Goal: Information Seeking & Learning: Learn about a topic

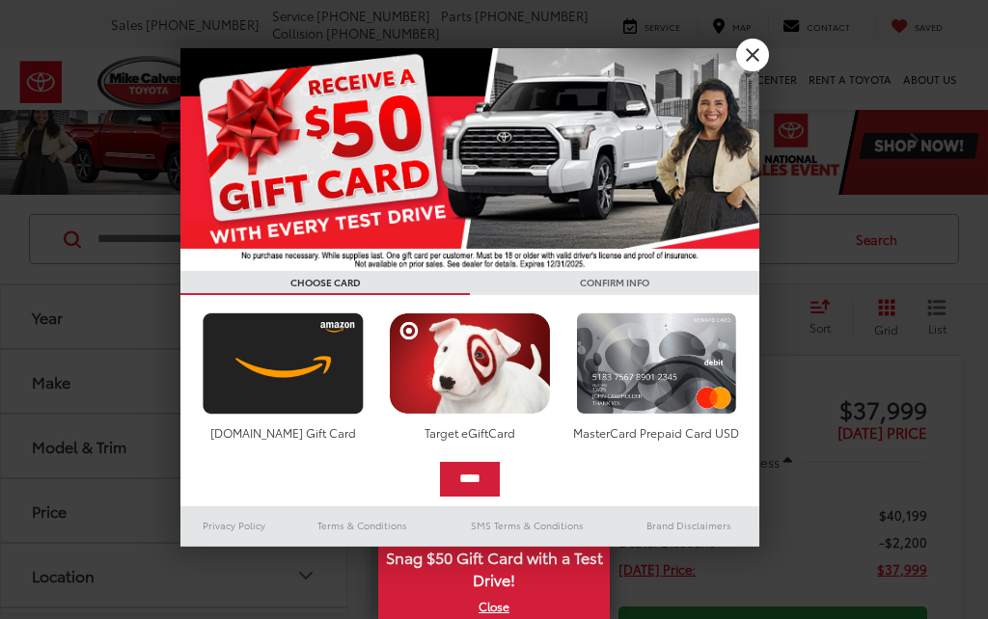
click at [299, 375] on icon "Make" at bounding box center [305, 381] width 23 height 23
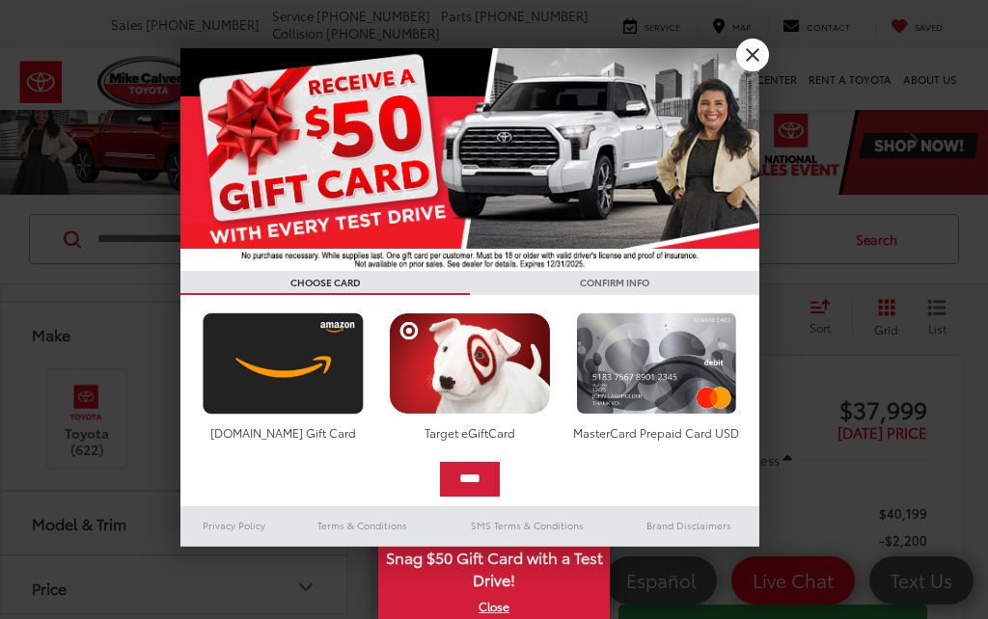
scroll to position [210, 0]
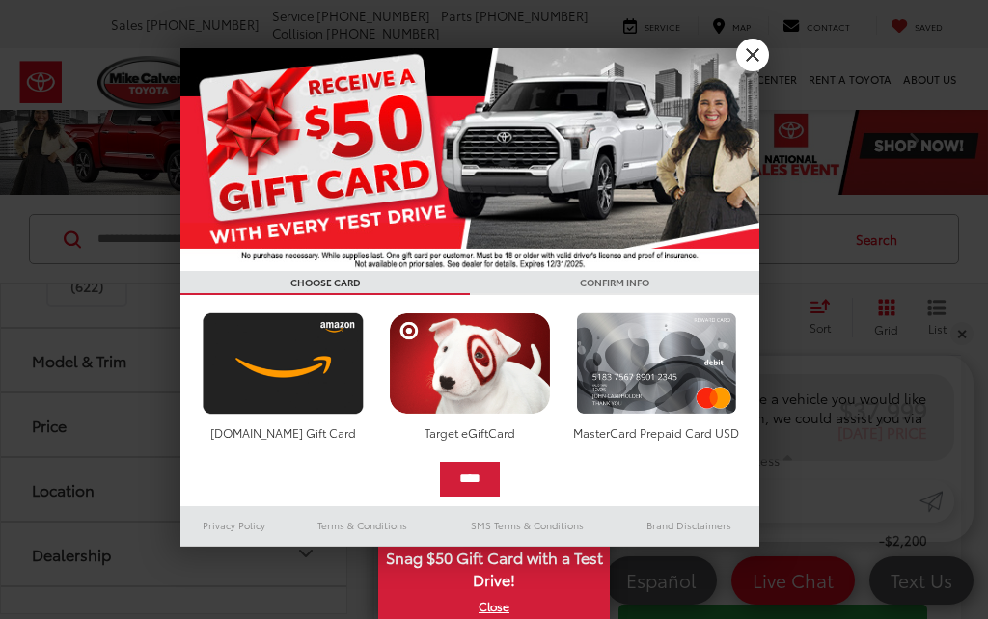
click at [754, 52] on link "X" at bounding box center [752, 55] width 33 height 33
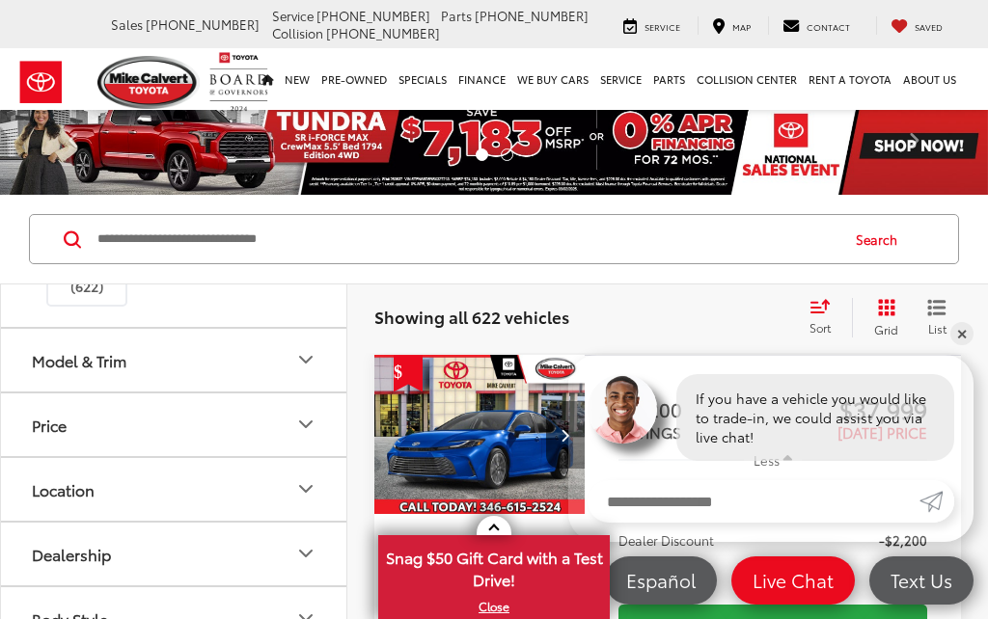
scroll to position [31, 0]
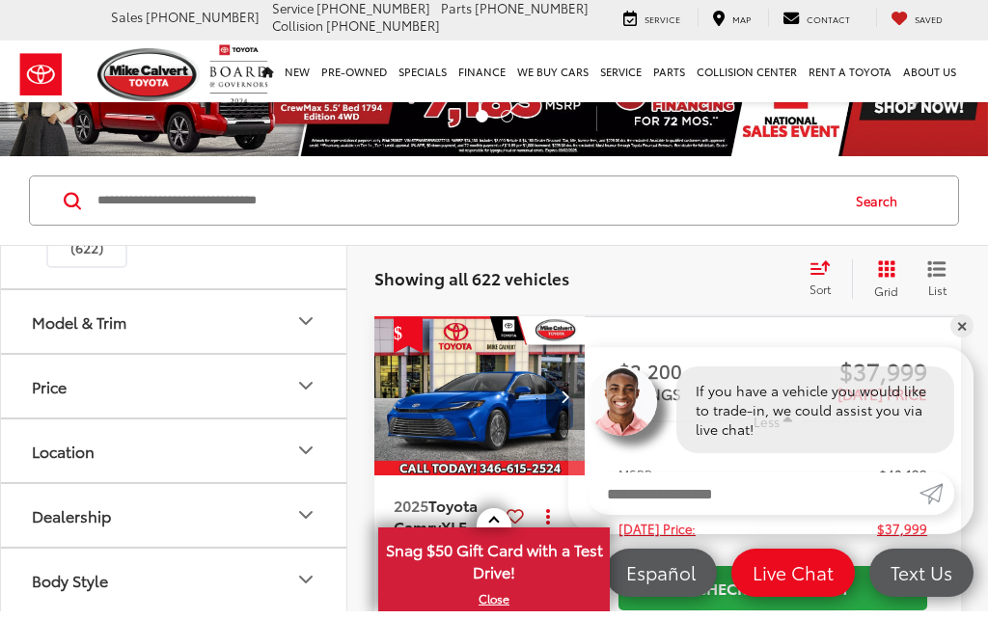
click at [300, 339] on button "Model & Trim" at bounding box center [174, 329] width 347 height 63
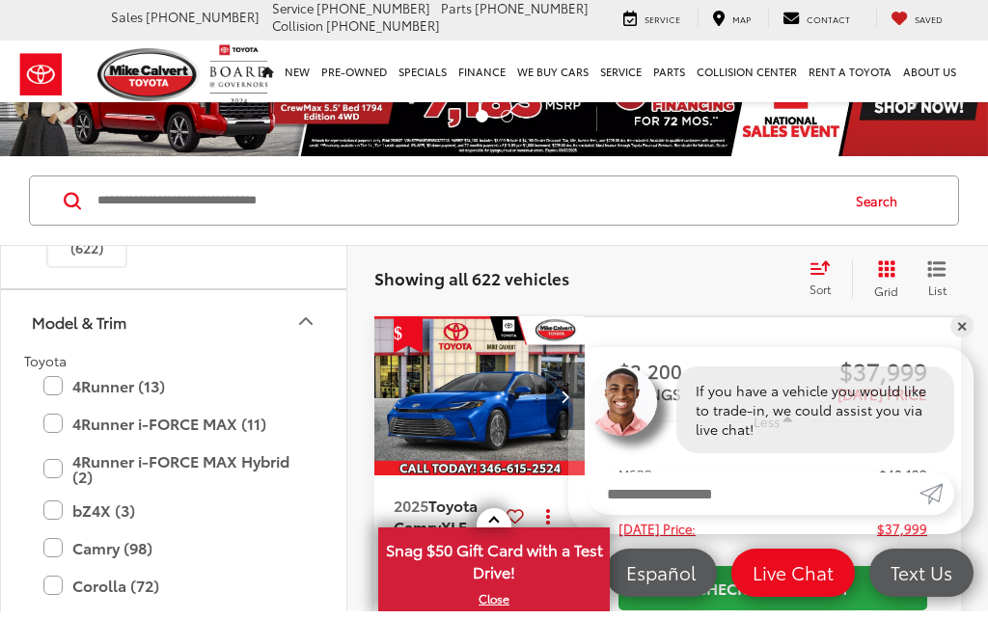
click at [304, 324] on icon "Model & Trim" at bounding box center [305, 328] width 23 height 23
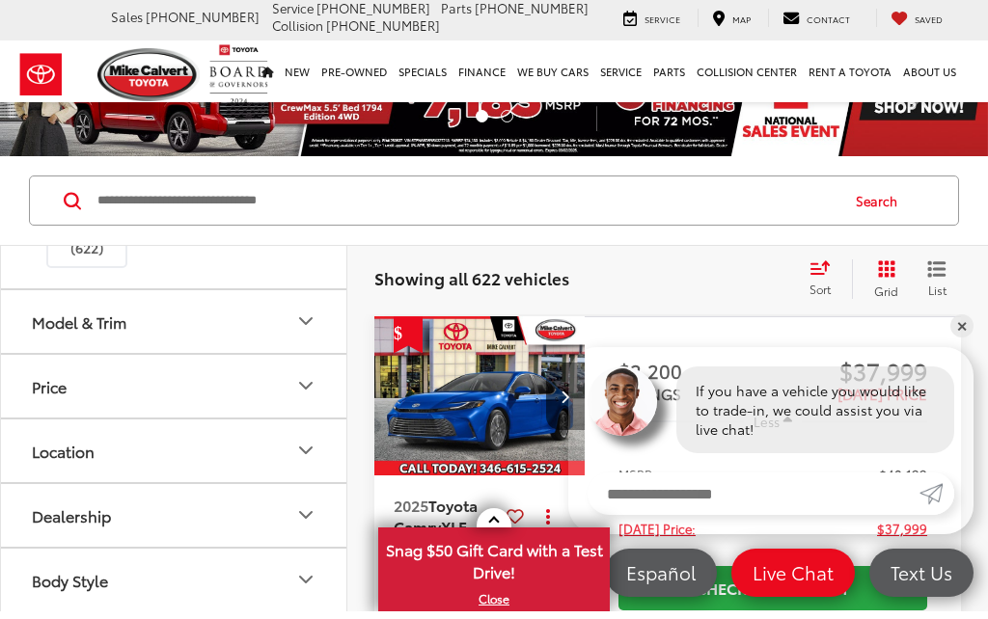
scroll to position [40, 0]
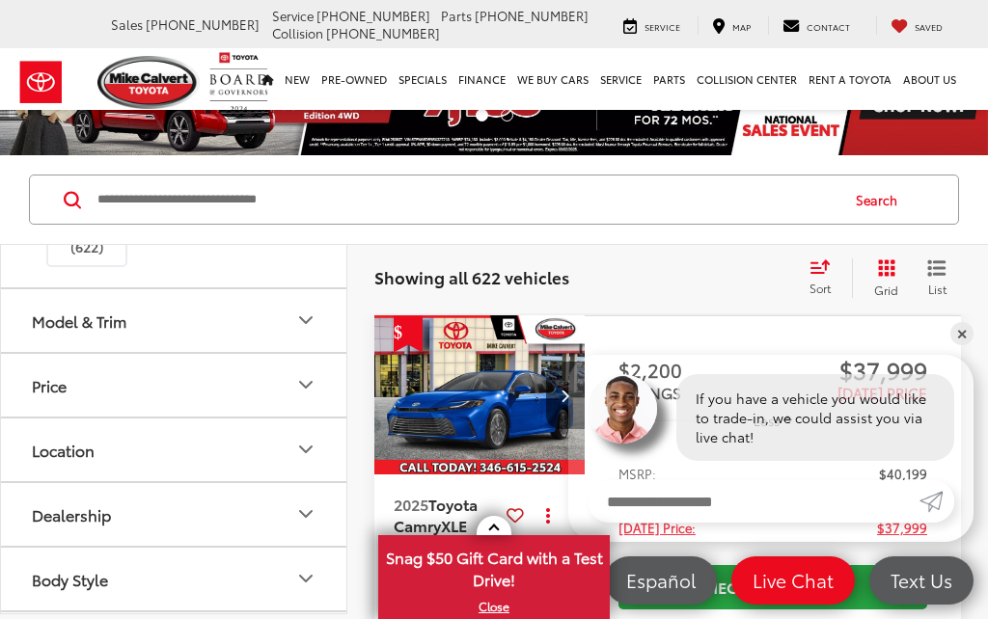
click at [306, 310] on icon "Model & Trim" at bounding box center [305, 320] width 23 height 23
click at [966, 327] on link "✕" at bounding box center [961, 333] width 23 height 23
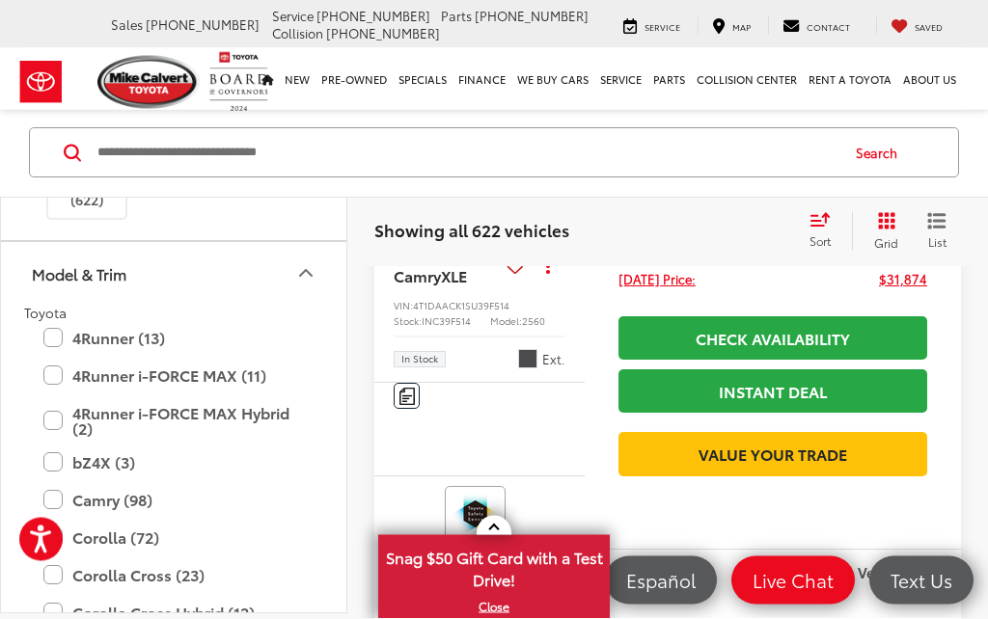
scroll to position [0, 0]
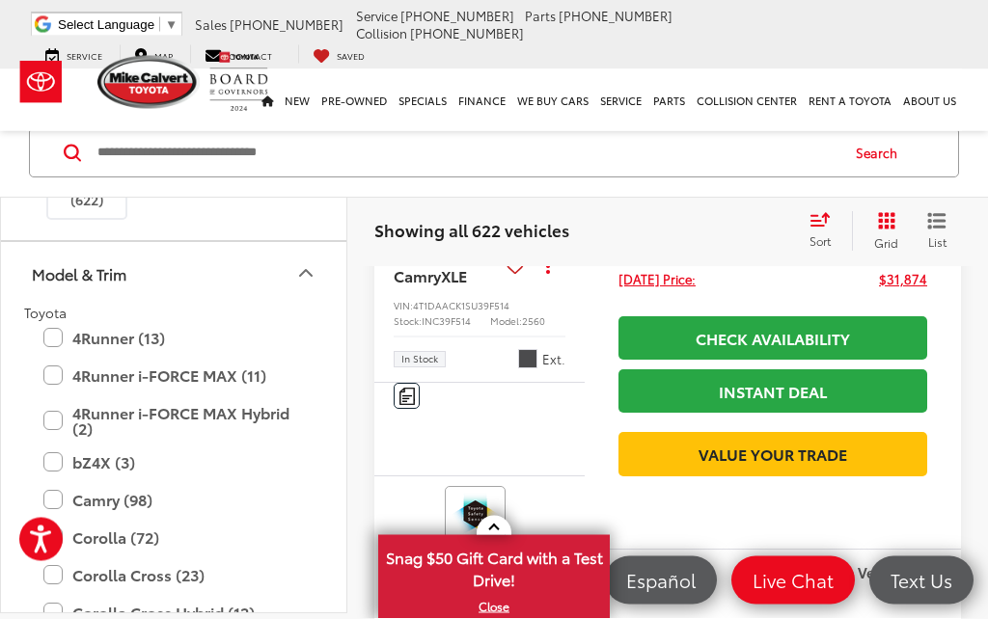
click at [311, 274] on icon "Model & Trim" at bounding box center [306, 274] width 12 height 6
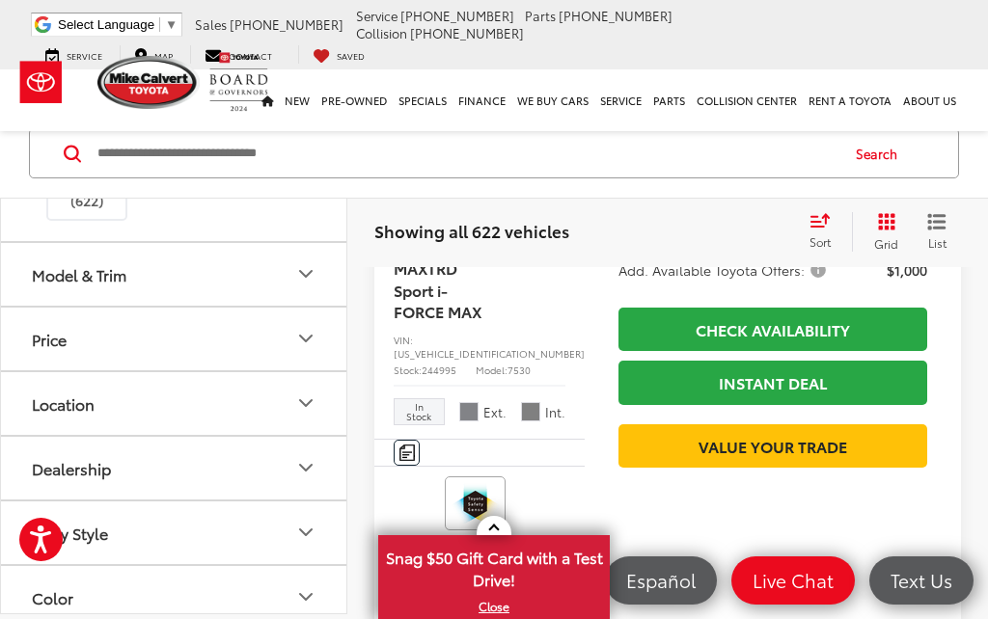
click at [323, 267] on button "Model & Trim" at bounding box center [174, 273] width 347 height 63
click at [323, 266] on button "Model & Trim" at bounding box center [174, 273] width 347 height 63
click at [333, 260] on button "Model & Trim" at bounding box center [174, 273] width 347 height 63
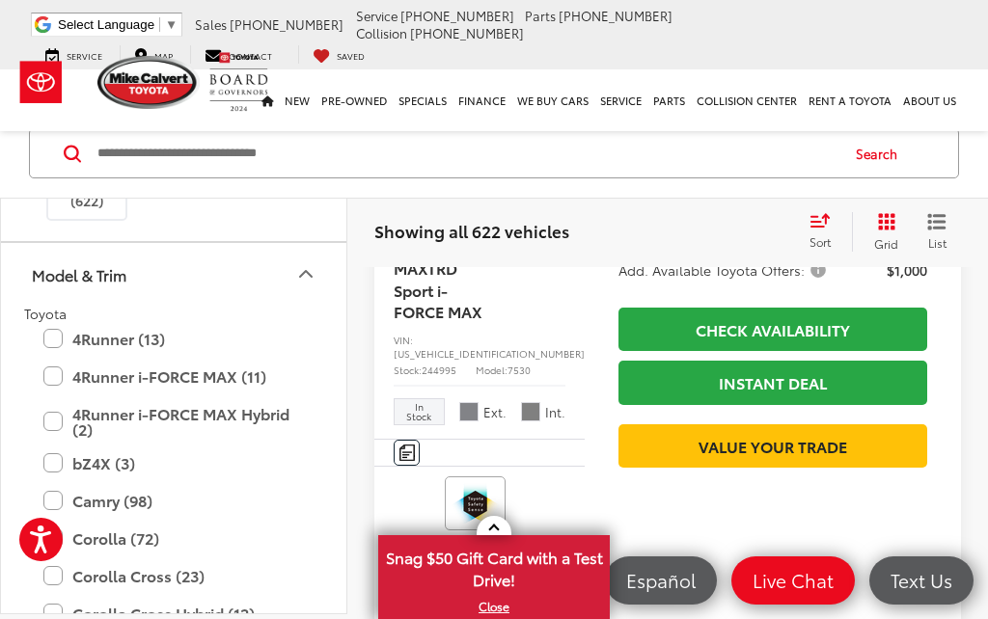
click at [322, 279] on button "Model & Trim" at bounding box center [174, 273] width 347 height 63
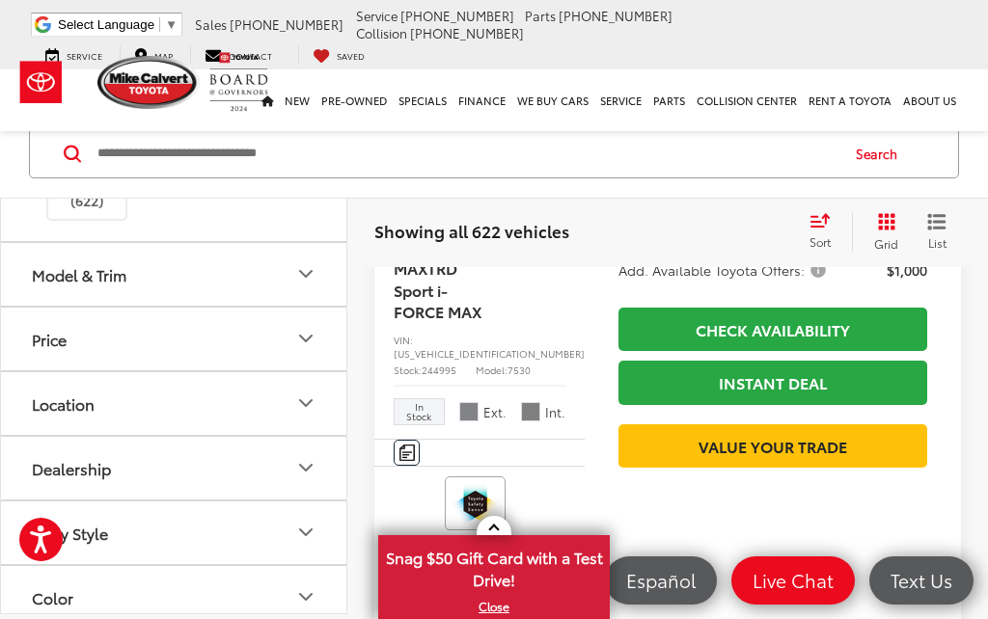
click at [319, 269] on button "Model & Trim" at bounding box center [174, 273] width 347 height 63
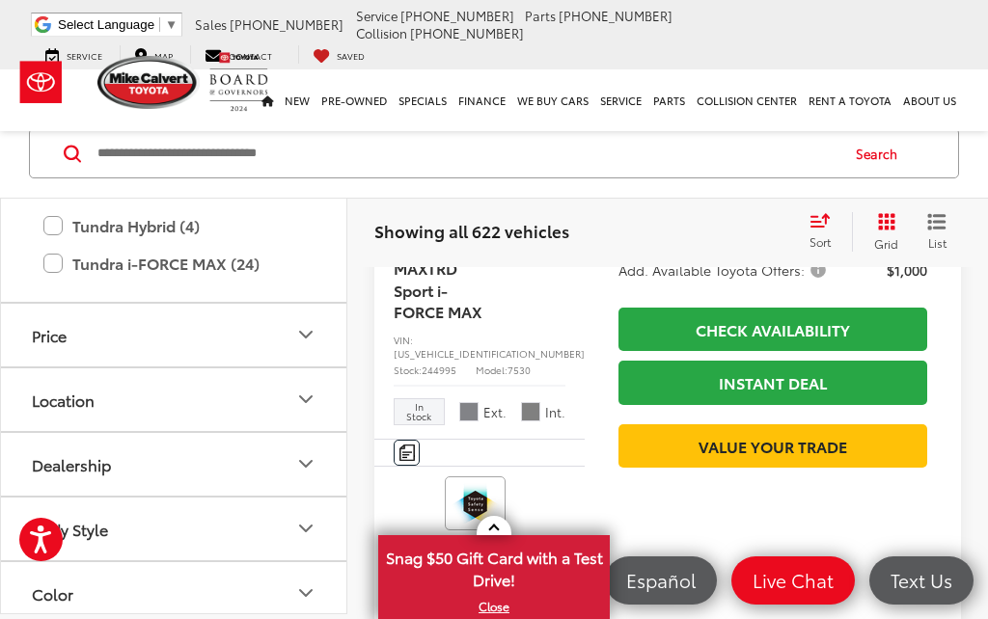
scroll to position [1489, 0]
click at [414, 133] on input "Search by Make, Model, or Keyword" at bounding box center [467, 153] width 742 height 46
click at [494, 148] on input "Search by Make, Model, or Keyword" at bounding box center [467, 153] width 742 height 46
type input "*"
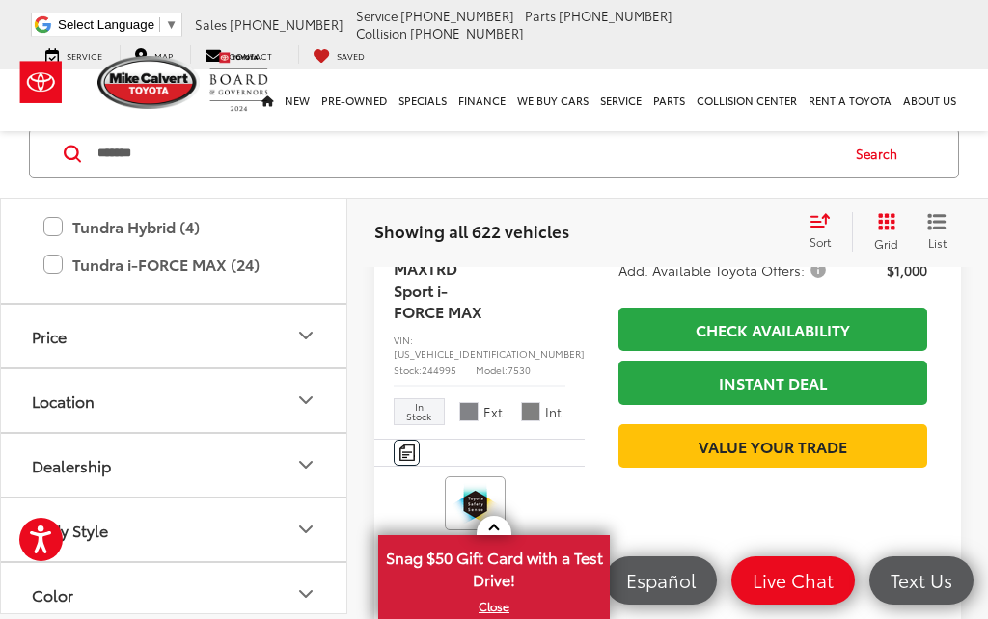
type input "*****"
click at [885, 152] on button "Search" at bounding box center [881, 153] width 88 height 48
